Goal: Register for event/course

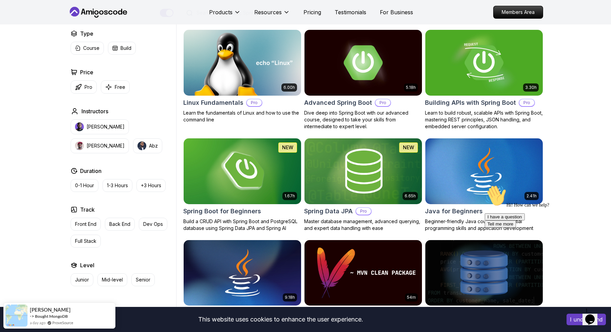
scroll to position [170, 0]
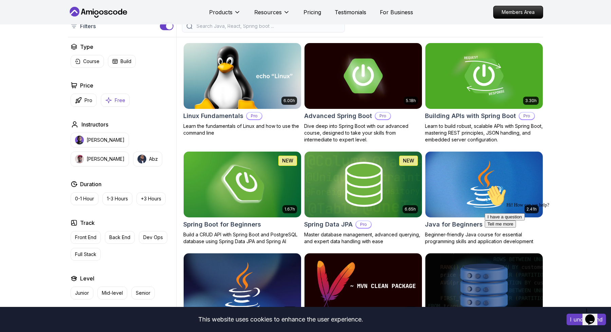
click at [117, 104] on button "Free" at bounding box center [115, 100] width 29 height 13
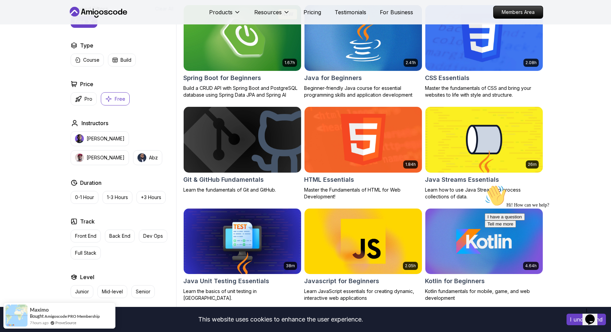
scroll to position [232, 0]
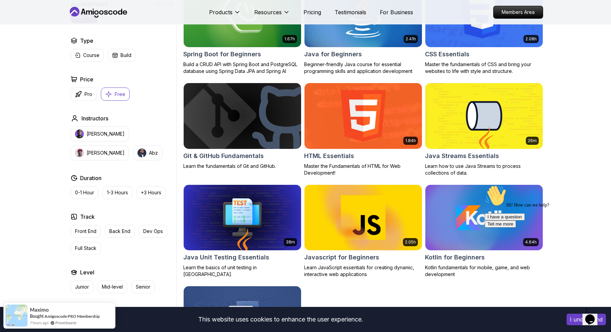
click at [240, 156] on h2 "Git & GitHub Fundamentals" at bounding box center [223, 156] width 80 height 10
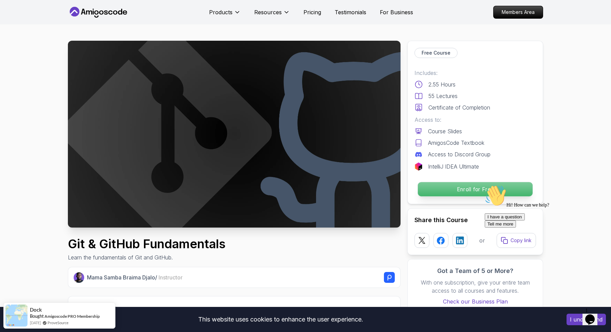
click at [440, 191] on p "Enroll for Free" at bounding box center [475, 189] width 115 height 14
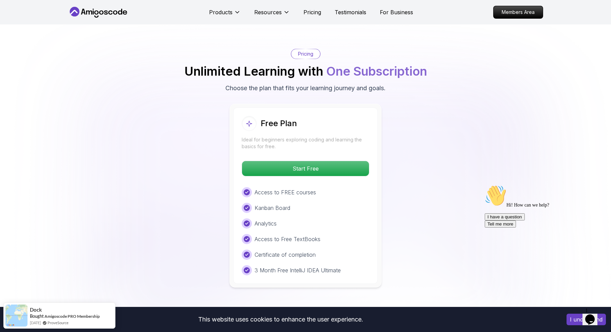
scroll to position [1254, 0]
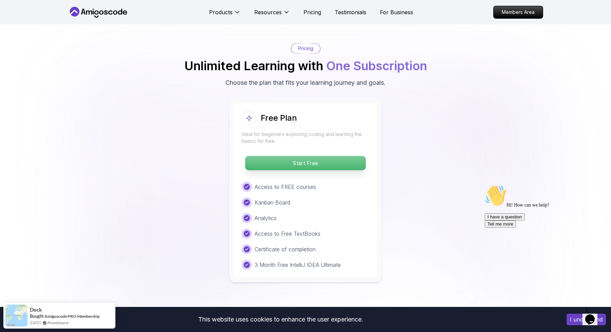
click at [298, 165] on p "Start Free" at bounding box center [305, 163] width 121 height 14
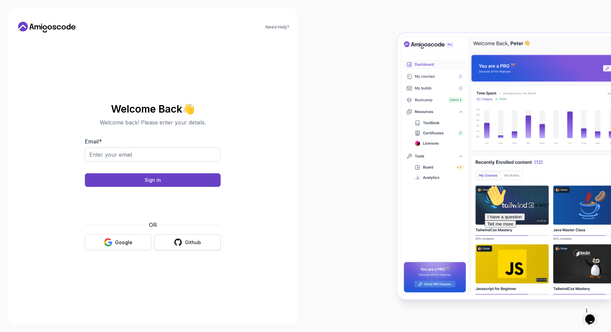
click at [160, 244] on button "Github" at bounding box center [187, 243] width 67 height 16
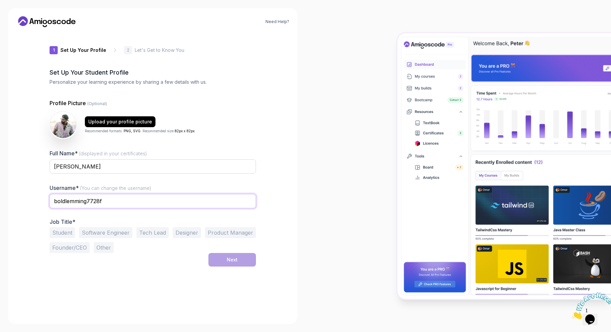
click at [118, 202] on input "boldlemming7728f" at bounding box center [153, 201] width 206 height 14
type input "visuxlize"
click at [35, 186] on div "Need Help? 1 Set Up Your Profile 1 Set Up Your Profile 2 Let's Get to Know You …" at bounding box center [152, 166] width 289 height 316
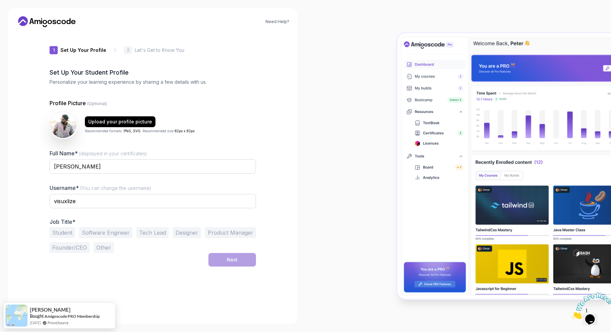
click at [64, 236] on button "Student" at bounding box center [62, 232] width 25 height 11
click at [94, 237] on button "Software Engineer" at bounding box center [105, 232] width 53 height 11
click at [59, 232] on button "Student" at bounding box center [62, 232] width 25 height 11
click at [217, 253] on div "Student Software Engineer Tech Lead Designer Product Manager Founder/CEO Other" at bounding box center [153, 240] width 206 height 26
click at [221, 261] on button "Next" at bounding box center [232, 260] width 48 height 14
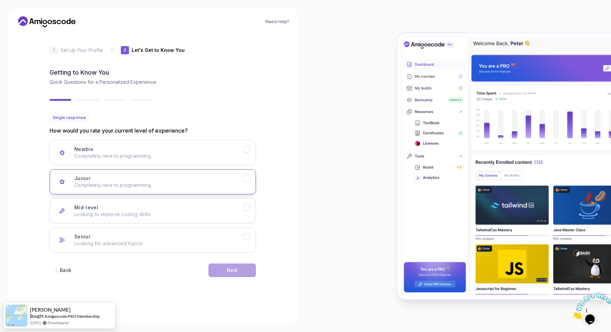
click at [133, 176] on div "Junior Completely new to programming." at bounding box center [158, 182] width 169 height 14
click at [233, 270] on div "Next" at bounding box center [232, 270] width 11 height 7
click at [152, 177] on div "Frontend Development HTML, CSS, JavaScript, React" at bounding box center [158, 182] width 169 height 14
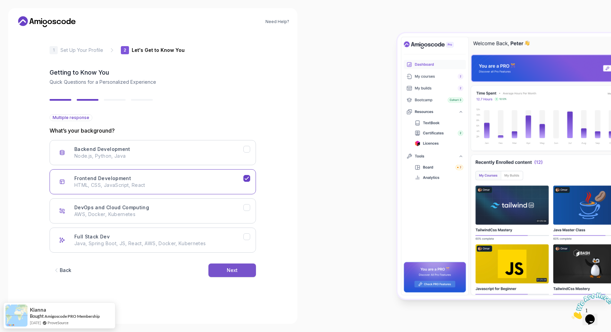
click at [216, 272] on button "Next" at bounding box center [232, 271] width 48 height 14
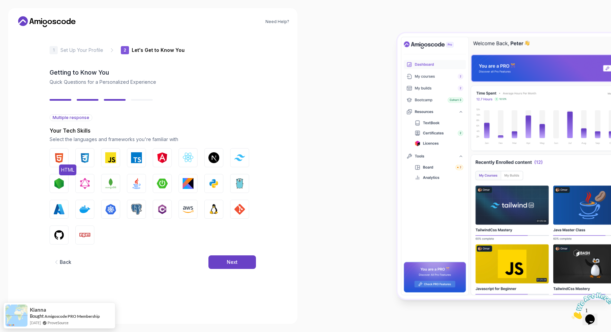
click at [61, 157] on img "button" at bounding box center [59, 157] width 11 height 11
click at [85, 158] on img "button" at bounding box center [84, 157] width 11 height 11
click at [184, 160] on img "button" at bounding box center [188, 157] width 11 height 11
click at [233, 262] on div "Next" at bounding box center [232, 262] width 11 height 7
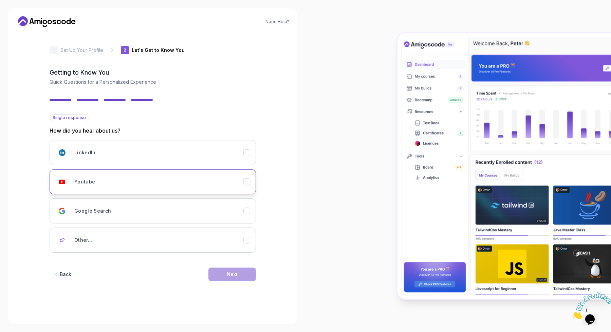
click at [177, 175] on div "Youtube" at bounding box center [158, 182] width 169 height 14
click at [219, 275] on button "Next" at bounding box center [232, 275] width 48 height 14
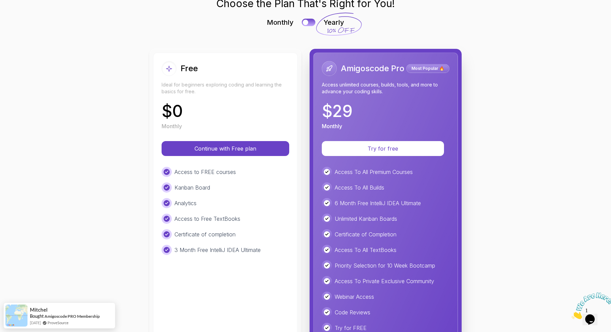
scroll to position [62, 0]
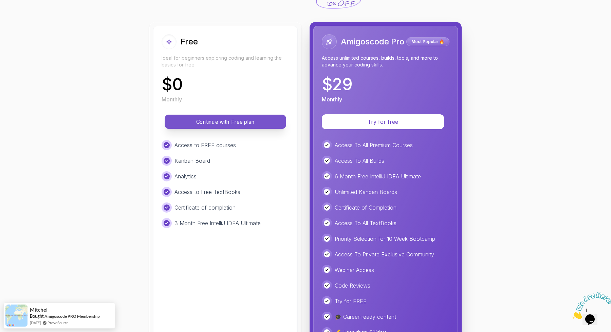
click at [203, 117] on button "Continue with Free plan" at bounding box center [225, 122] width 121 height 14
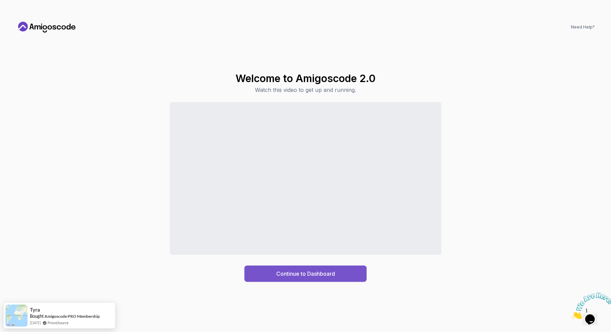
click at [321, 272] on div "Continue to Dashboard" at bounding box center [305, 274] width 59 height 8
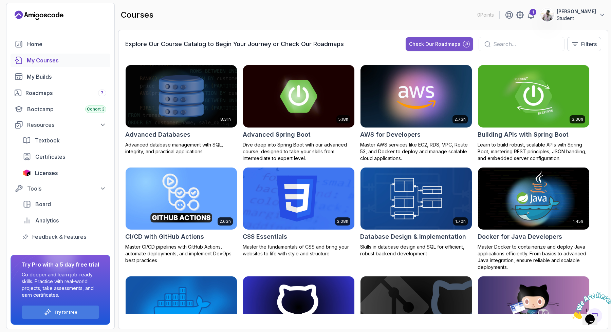
click at [451, 45] on div "Check Our Roadmaps" at bounding box center [434, 44] width 51 height 7
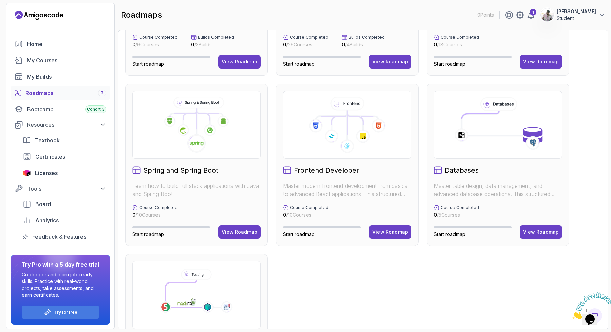
scroll to position [124, 0]
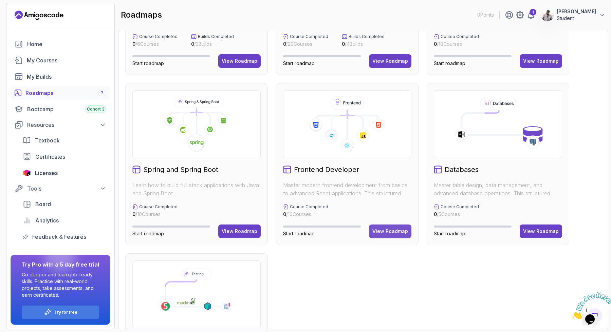
click at [384, 234] on div "View Roadmap" at bounding box center [390, 231] width 36 height 7
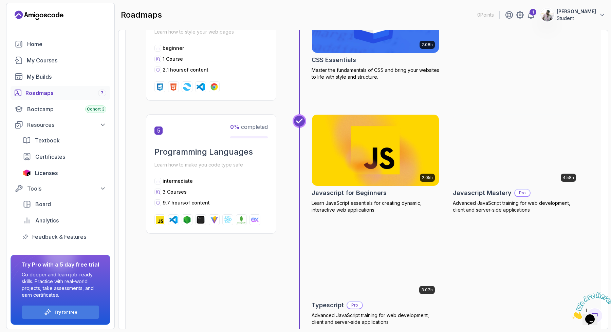
scroll to position [637, 0]
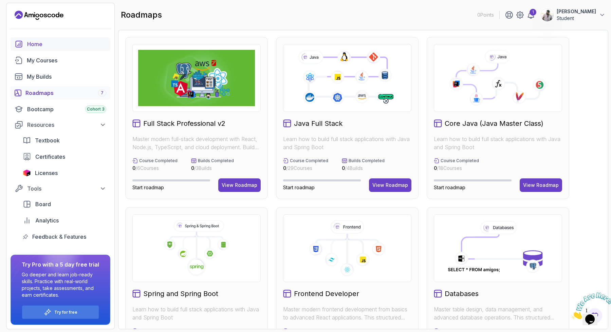
click at [36, 43] on div "Home" at bounding box center [66, 44] width 79 height 8
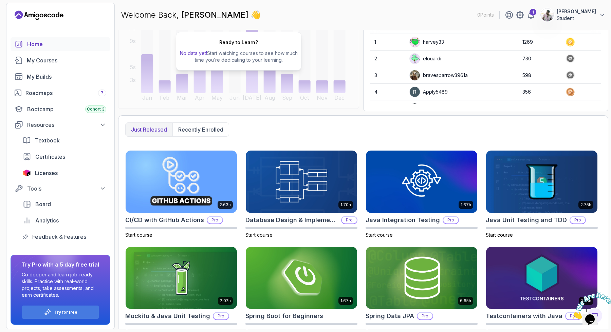
scroll to position [103, 0]
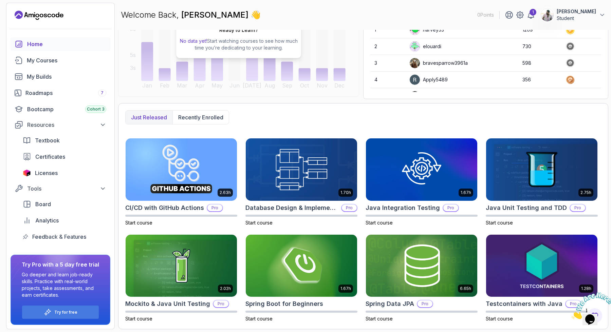
click at [433, 20] on div "Welcome Back, [PERSON_NAME] 👋 0 Points 1 [PERSON_NAME] Student" at bounding box center [363, 15] width 490 height 24
